Goal: Communication & Community: Answer question/provide support

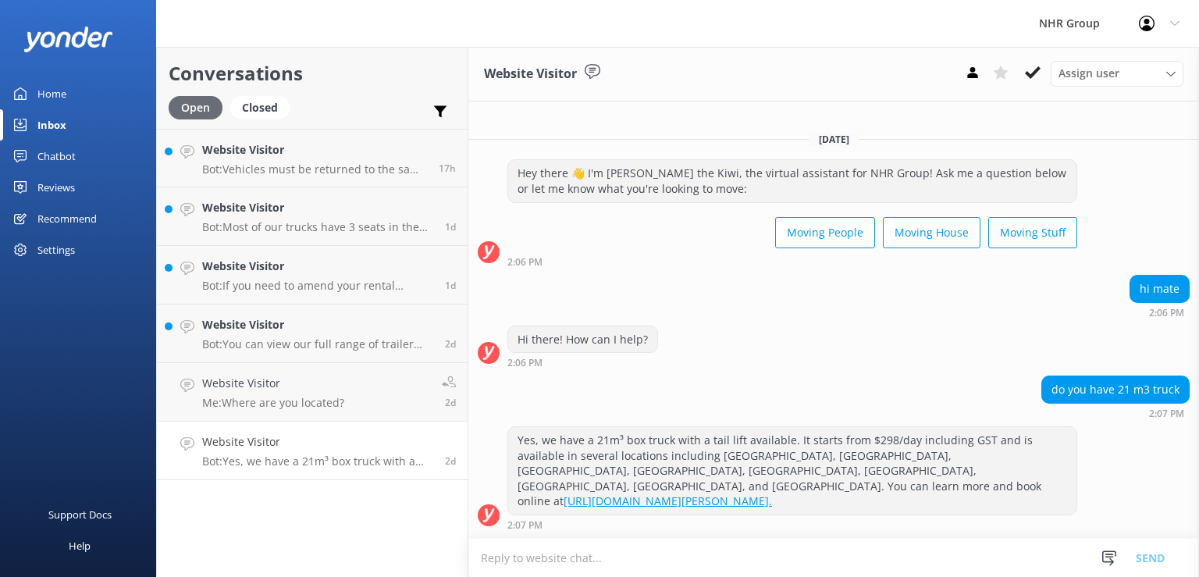
click at [192, 107] on div "Open" at bounding box center [196, 107] width 54 height 23
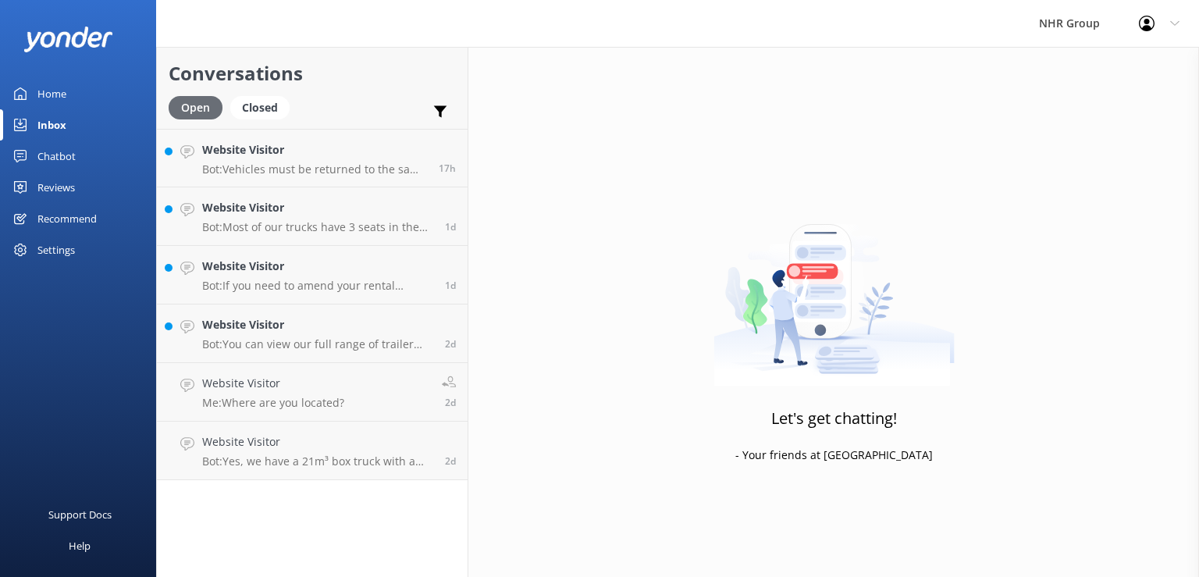
click at [194, 117] on div "Open" at bounding box center [196, 107] width 54 height 23
click at [197, 106] on div "Open" at bounding box center [196, 107] width 54 height 23
click at [335, 342] on p "Bot: You can view our full range of trailer rentals and make a booking online a…" at bounding box center [317, 344] width 231 height 14
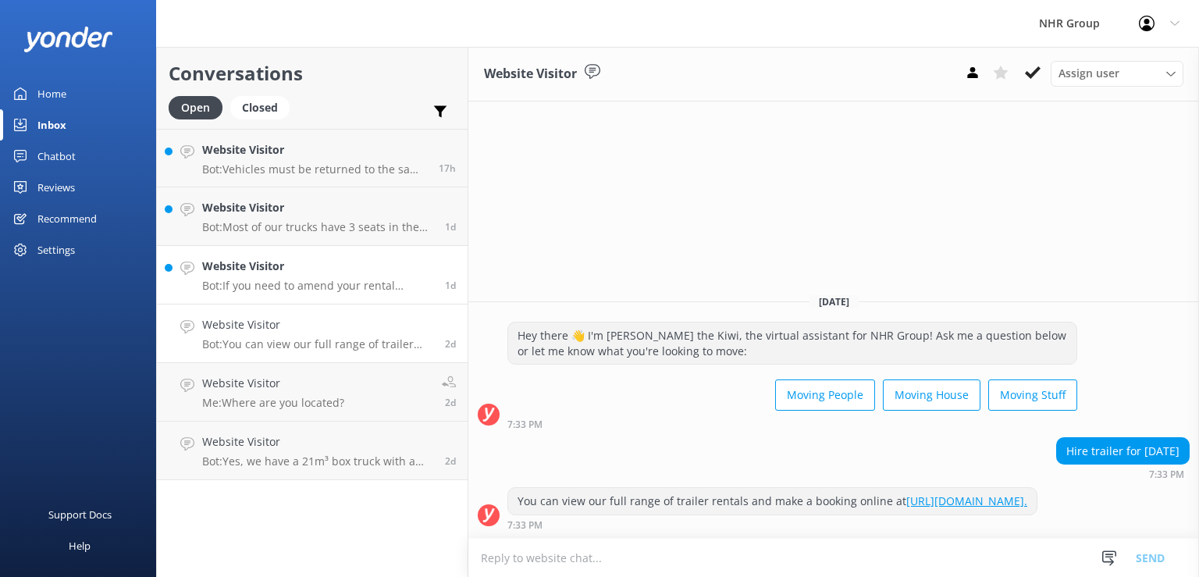
click at [336, 266] on h4 "Website Visitor" at bounding box center [317, 266] width 231 height 17
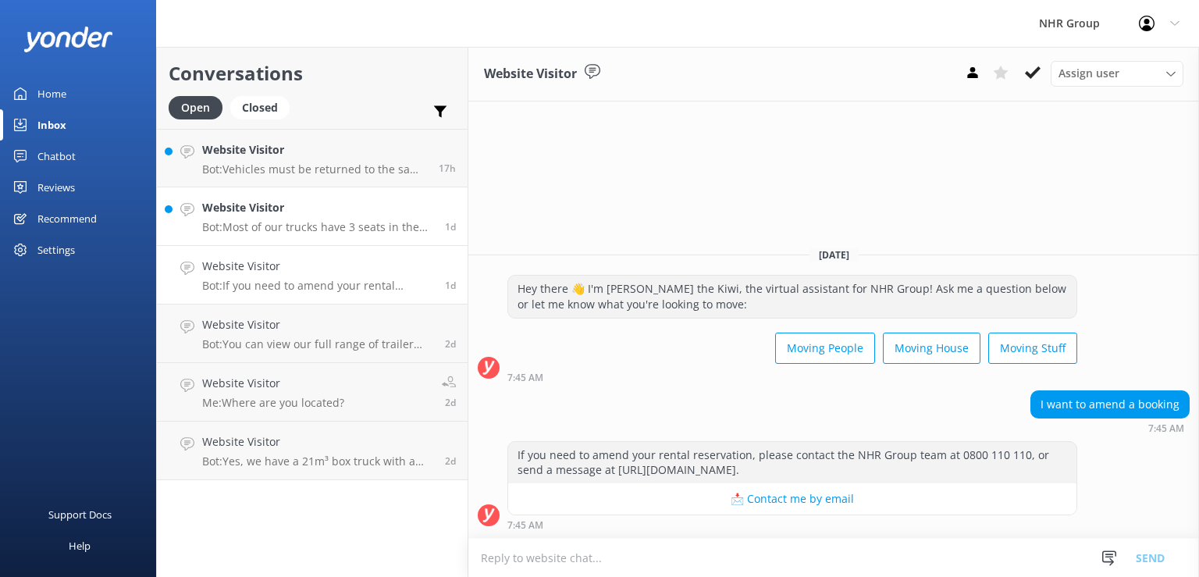
click at [330, 223] on p "Bot: Most of our trucks have 3 seats in the front. If you have a specific requi…" at bounding box center [317, 227] width 231 height 14
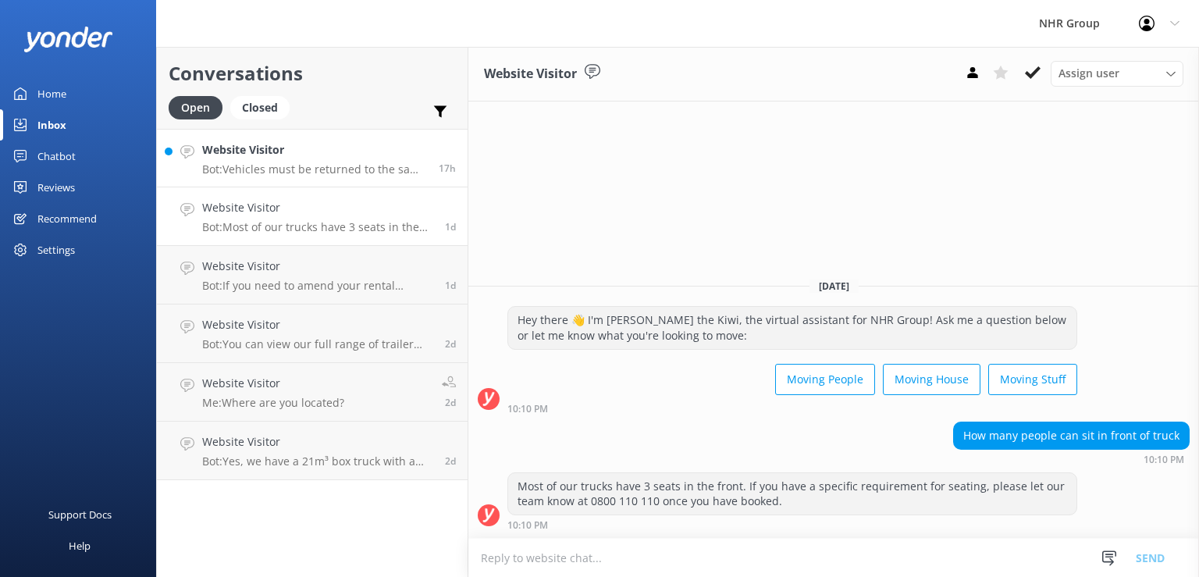
click at [323, 161] on div "Website Visitor Bot: Vehicles must be returned to the same location they were p…" at bounding box center [314, 158] width 225 height 34
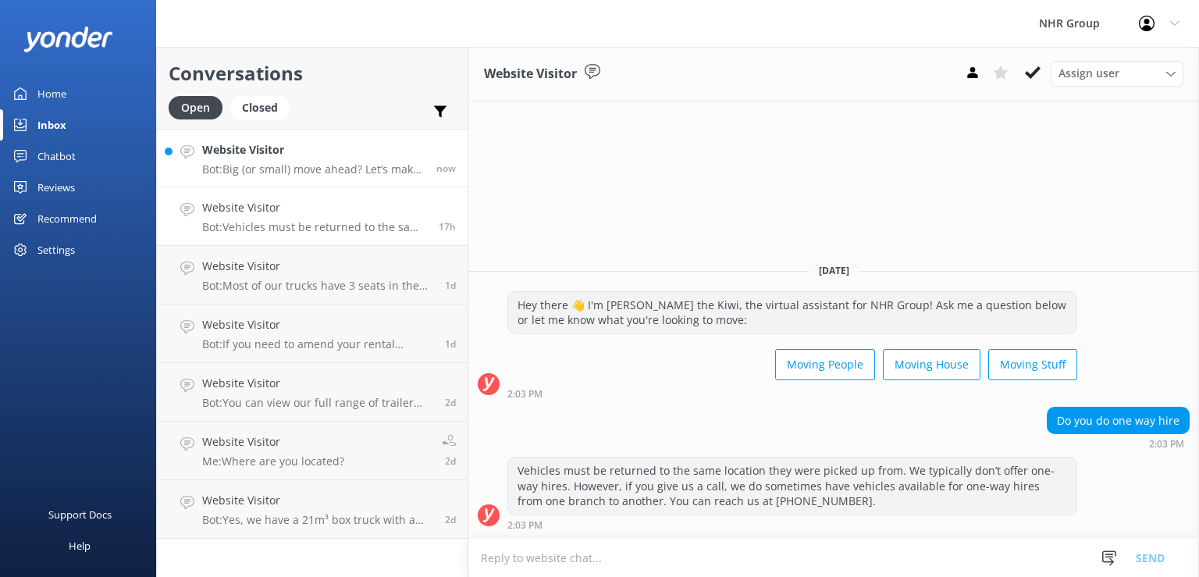
click at [354, 162] on div "Website Visitor Bot: Big (or small) move ahead? Let’s make sure you’ve got the …" at bounding box center [313, 158] width 222 height 34
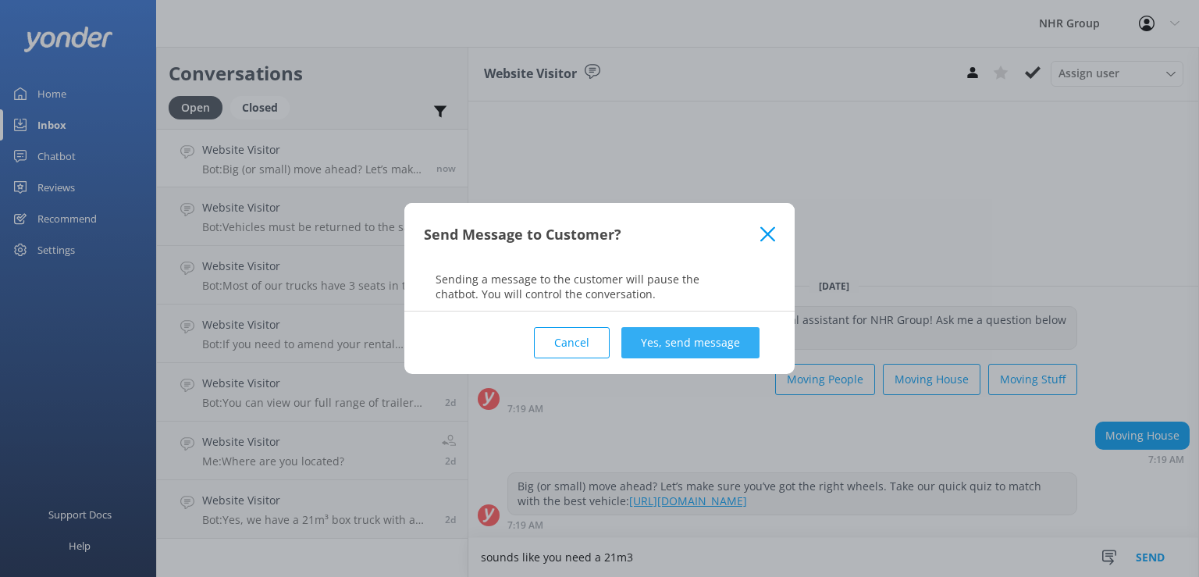
type textarea "sounds like you need a 21m3"
click at [675, 339] on button "Yes, send message" at bounding box center [690, 342] width 138 height 31
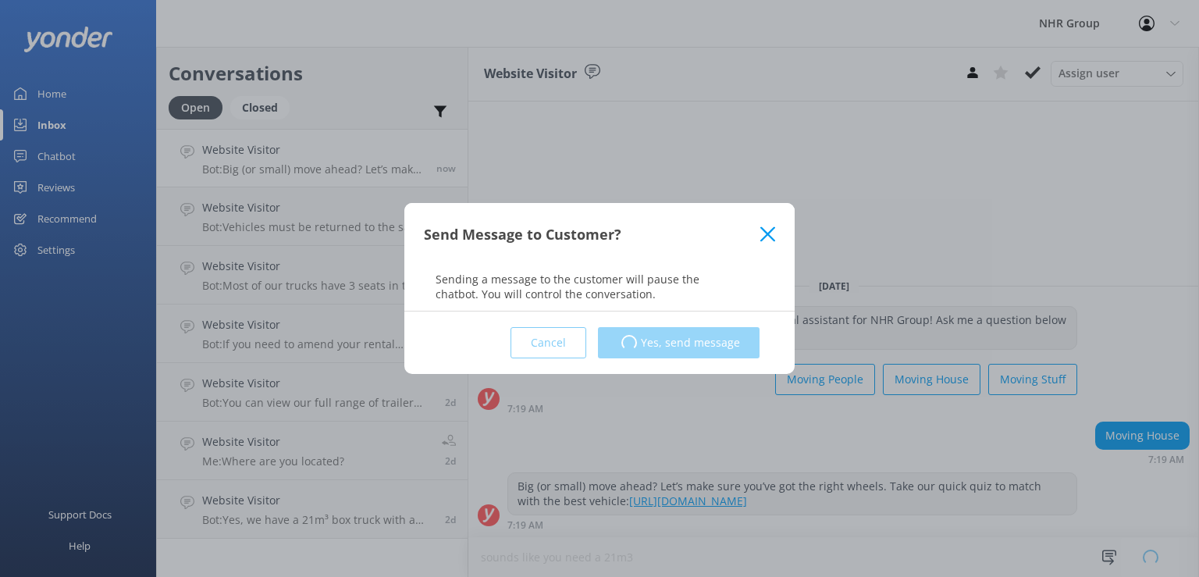
click at [675, 339] on div "Cancel Loading.. Yes, send message" at bounding box center [599, 342] width 351 height 62
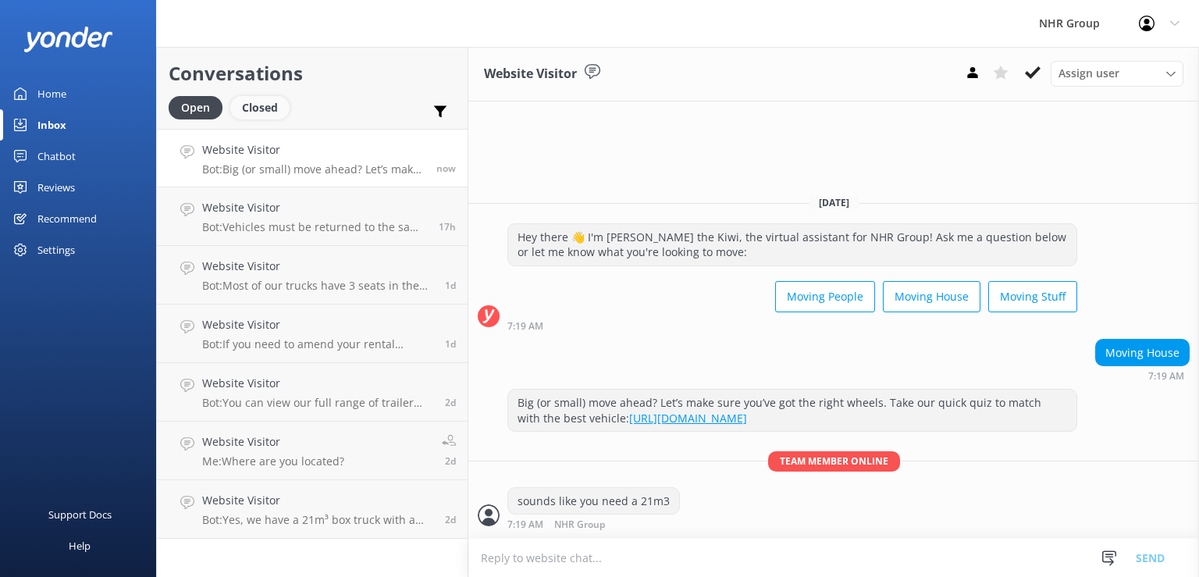
click at [265, 108] on div "Closed" at bounding box center [259, 107] width 59 height 23
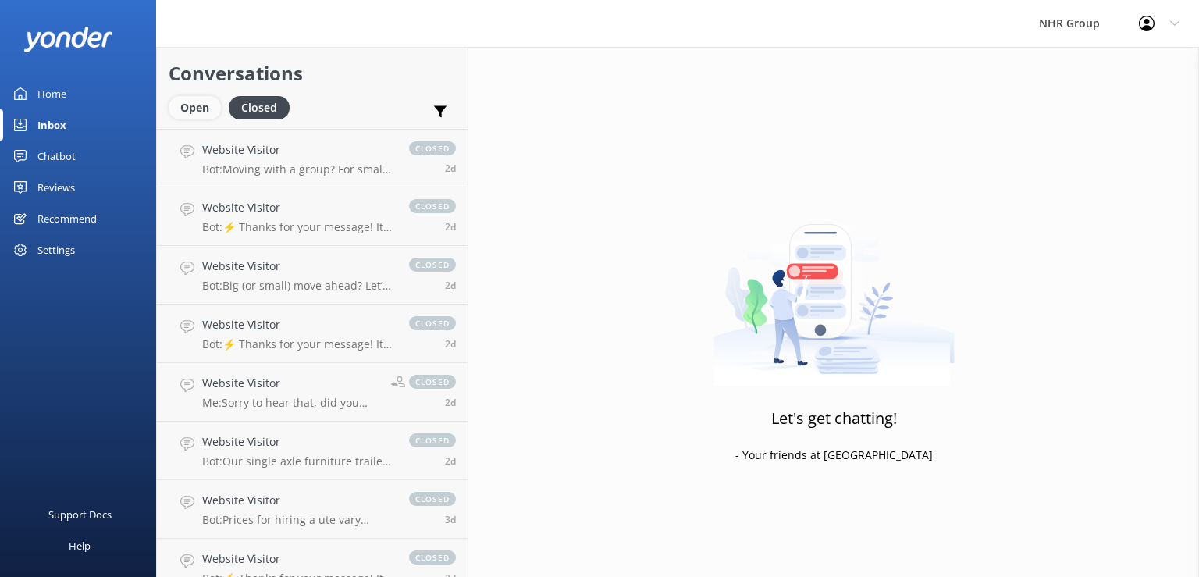
click at [198, 108] on div "Open" at bounding box center [195, 107] width 52 height 23
